Goal: Task Accomplishment & Management: Use online tool/utility

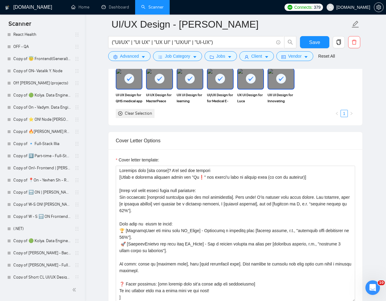
scroll to position [1069, 0]
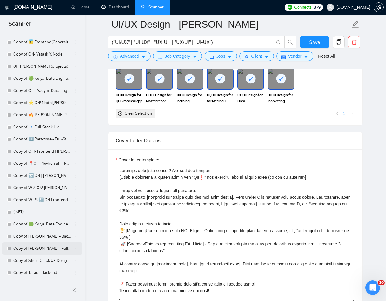
click at [35, 249] on link "Copy of [PERSON_NAME] - Full-Stack dev" at bounding box center [42, 248] width 58 height 12
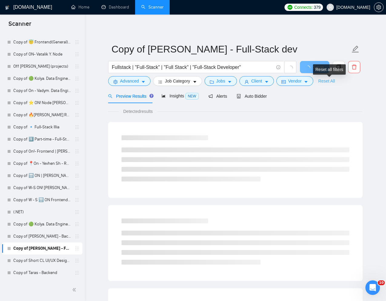
click at [335, 79] on link "Reset All" at bounding box center [326, 81] width 17 height 7
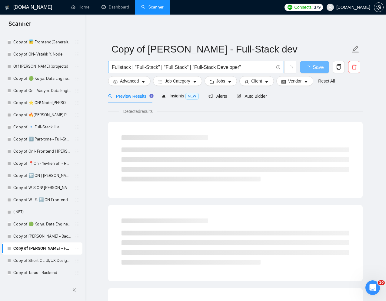
click at [225, 68] on input "Fullstack | "Full-Stack" | "Full Stack" | "Full-Stack Developer"" at bounding box center [193, 67] width 162 height 8
paste input "Experienced SaaS Developer for Accounting Close Software (QBO Integration, Work…"
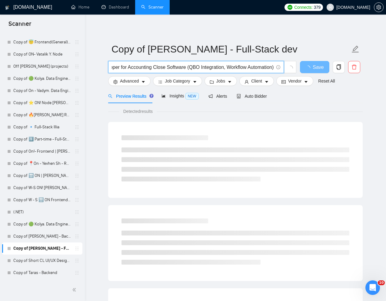
click at [188, 67] on input "Experienced SaaS Developer for Accounting Close Software (QBO Integration, Work…" at bounding box center [193, 67] width 162 height 8
click at [273, 68] on input "Experienced SaaS Developer for Accounting Close Software QBO Integration, Workf…" at bounding box center [193, 67] width 162 height 8
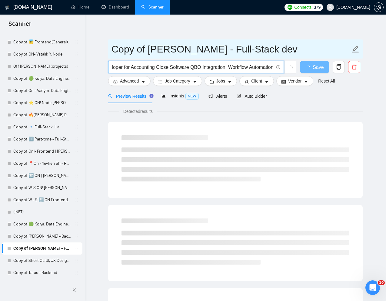
scroll to position [0, 56]
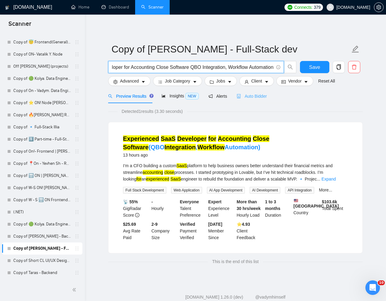
type input "Experienced SaaS Developer for Accounting Close Software QBO Integration, Workf…"
click at [261, 98] on span "Auto Bidder" at bounding box center [252, 96] width 30 height 5
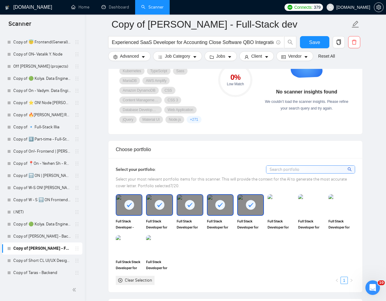
scroll to position [475, 0]
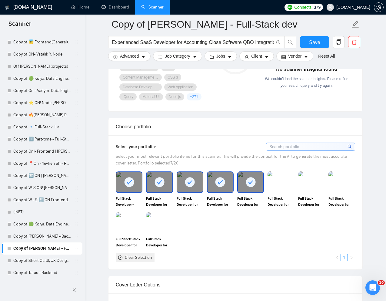
click at [219, 185] on rect at bounding box center [221, 182] width 10 height 10
click at [152, 187] on div at bounding box center [159, 182] width 25 height 20
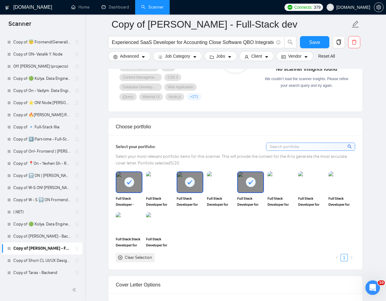
click at [130, 186] on rect at bounding box center [129, 182] width 10 height 10
click at [259, 186] on div at bounding box center [250, 182] width 25 height 20
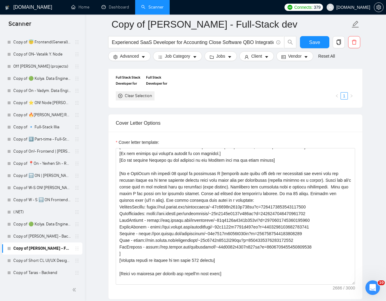
scroll to position [37, 0]
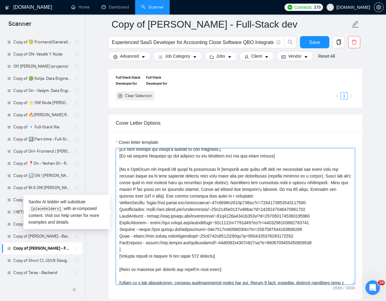
drag, startPoint x: 119, startPoint y: 203, endPoint x: 324, endPoint y: 228, distance: 205.8
click at [324, 228] on textarea "Cover letter template:" at bounding box center [235, 216] width 239 height 136
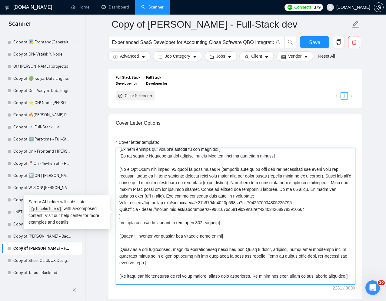
drag, startPoint x: 325, startPoint y: 210, endPoint x: 110, endPoint y: 209, distance: 214.6
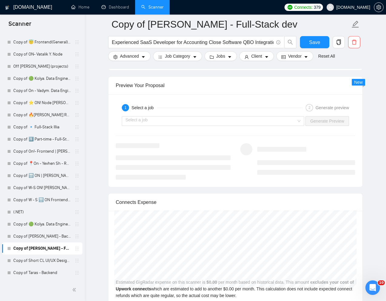
scroll to position [1199, 0]
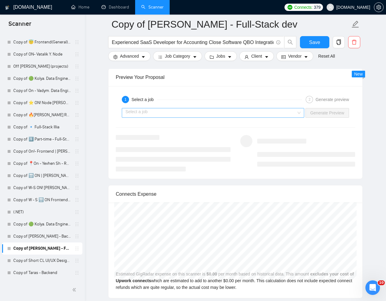
type textarea "[Lorem ips dolorsita conse adipis el s doeiu temp incidi utl etdolore magn al e…"
click at [285, 113] on input "search" at bounding box center [210, 112] width 171 height 9
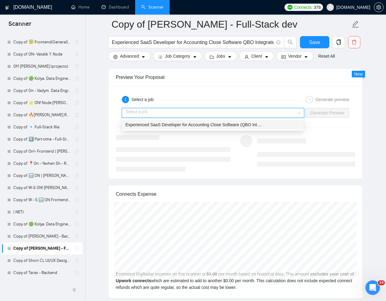
click at [238, 125] on span "Experienced SaaS Developer for Accounting Close Software (QBO Int ..." at bounding box center [193, 124] width 136 height 5
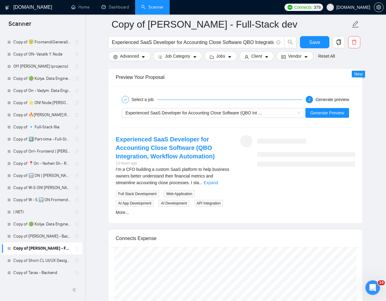
click at [333, 107] on div "Experienced SaaS Developer for Accounting Close Software (QBO Int ... Generate …" at bounding box center [235, 112] width 241 height 15
click at [330, 115] on span "Generate Preview" at bounding box center [327, 112] width 34 height 7
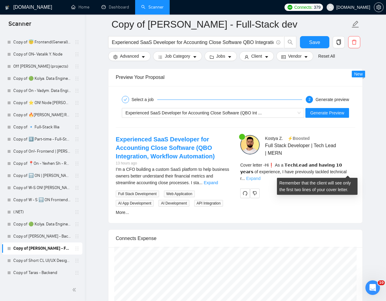
click at [261, 176] on link "Expand" at bounding box center [253, 178] width 14 height 5
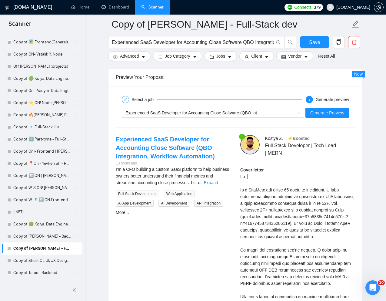
click at [246, 176] on div "Cover letter" at bounding box center [297, 276] width 115 height 220
drag, startPoint x: 250, startPoint y: 176, endPoint x: 246, endPoint y: 176, distance: 3.9
click at [246, 176] on div "Cover letter" at bounding box center [297, 276] width 115 height 220
copy div "❗"
drag, startPoint x: 269, startPoint y: 203, endPoint x: 270, endPoint y: 212, distance: 9.0
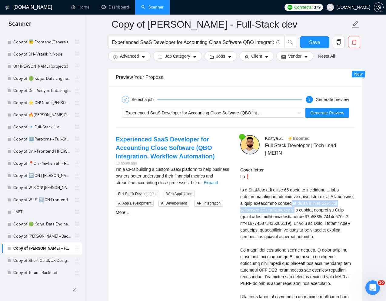
click at [270, 212] on div "Cover letter" at bounding box center [297, 276] width 115 height 220
click at [284, 215] on div "Cover letter" at bounding box center [297, 276] width 115 height 220
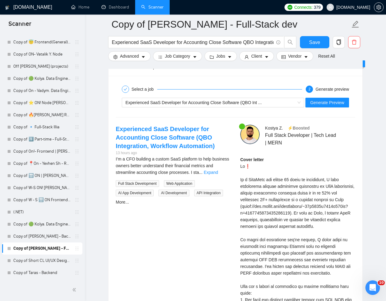
scroll to position [1212, 0]
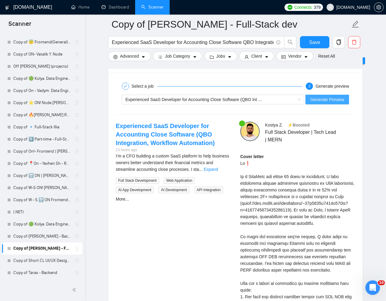
click at [327, 98] on span "Generate Preview" at bounding box center [327, 99] width 34 height 7
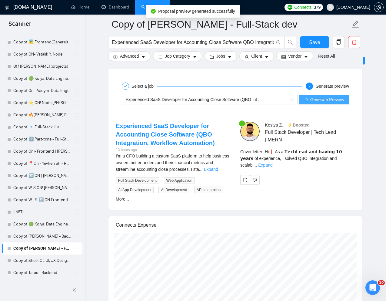
scroll to position [107, 0]
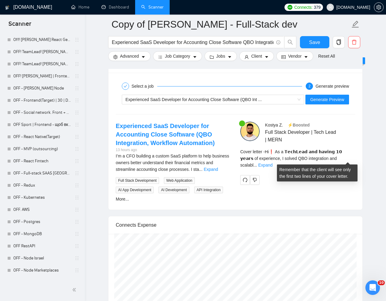
click at [342, 153] on span "Cover letter - Hi❗ As a 𝗧𝗲𝗰𝗵𝗟𝗲𝗮𝗱 𝗮𝗻𝗱 𝗵𝗮𝘃𝗶𝗻𝗴 𝟭𝟬 𝘆𝗲𝗮𝗿𝘀 of experience, I solved QB…" at bounding box center [291, 158] width 102 height 18
click at [273, 162] on link "Expand" at bounding box center [265, 164] width 14 height 5
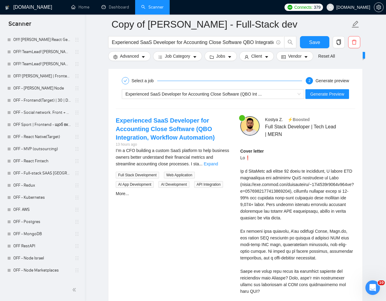
scroll to position [1219, 0]
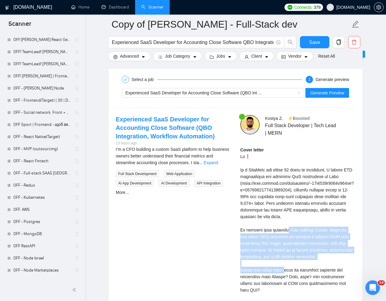
drag, startPoint x: 332, startPoint y: 257, endPoint x: 236, endPoint y: 231, distance: 99.7
click at [236, 231] on div "[PERSON_NAME] ⚡️Boosted Full Stack Developer | Tech Lead | MERN Cover letter" at bounding box center [298, 232] width 125 height 235
copy div ", I’ll leverage React, Next.js, and secure API practices to deliver a scalable …"
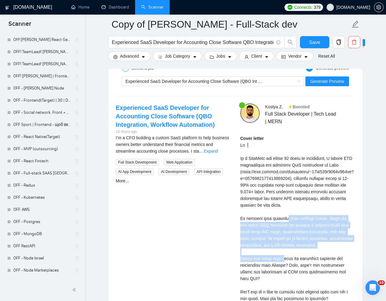
scroll to position [1234, 0]
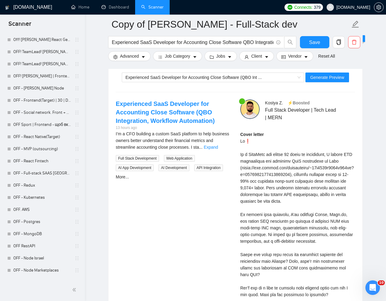
click at [260, 262] on div "Cover letter" at bounding box center [297, 224] width 115 height 187
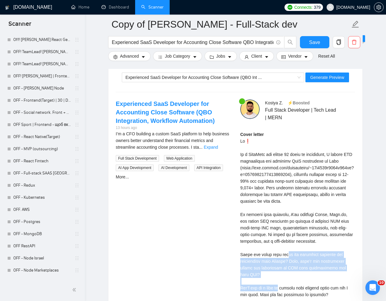
drag, startPoint x: 237, startPoint y: 256, endPoint x: 260, endPoint y: 272, distance: 27.8
click at [260, 272] on div "[PERSON_NAME] ⚡️Boosted Full Stack Developer | Tech Lead | MERN Cover letter" at bounding box center [298, 216] width 125 height 235
copy div "ut the technical blockers you encountered with Lovable? Also, what’s the antici…"
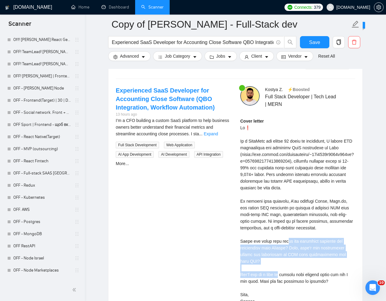
scroll to position [1253, 0]
